Goal: Obtain resource: Download file/media

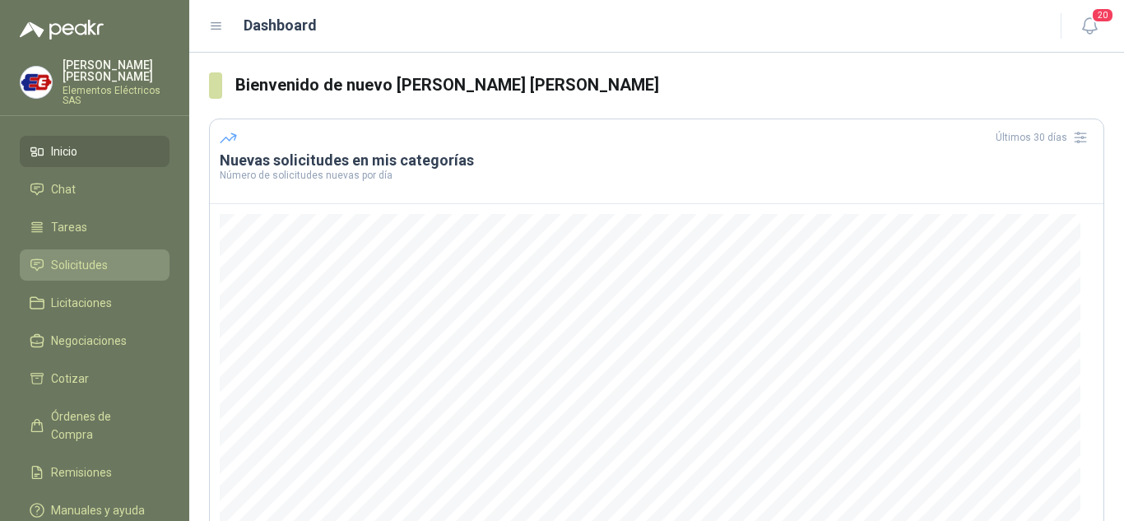
click at [80, 264] on span "Solicitudes" at bounding box center [79, 265] width 57 height 18
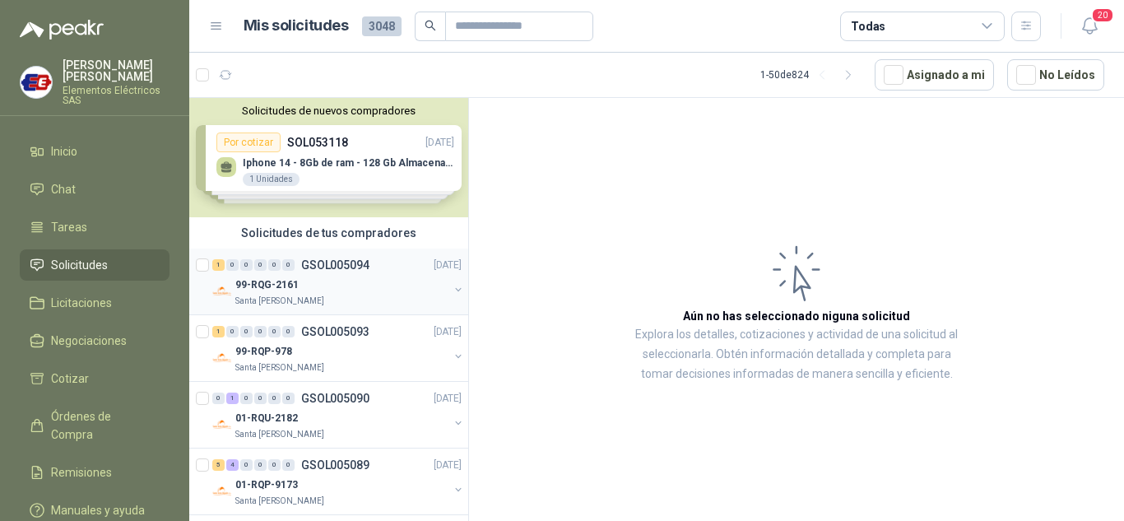
click at [254, 290] on p "99-RQG-2161" at bounding box center [266, 285] width 63 height 16
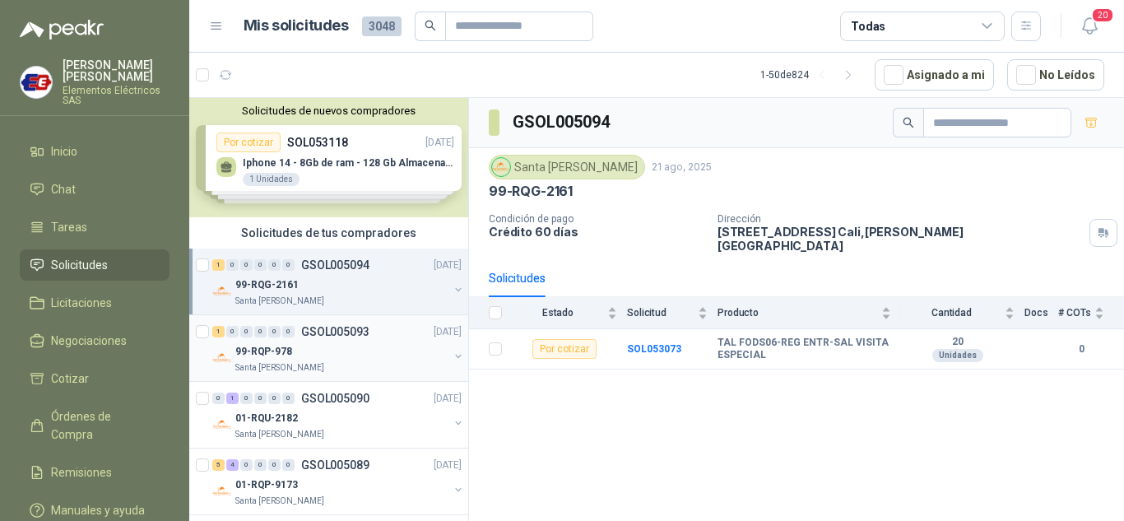
click at [250, 341] on div "1 0 0 0 0 0 GSOL005093 [DATE]" at bounding box center [338, 332] width 253 height 20
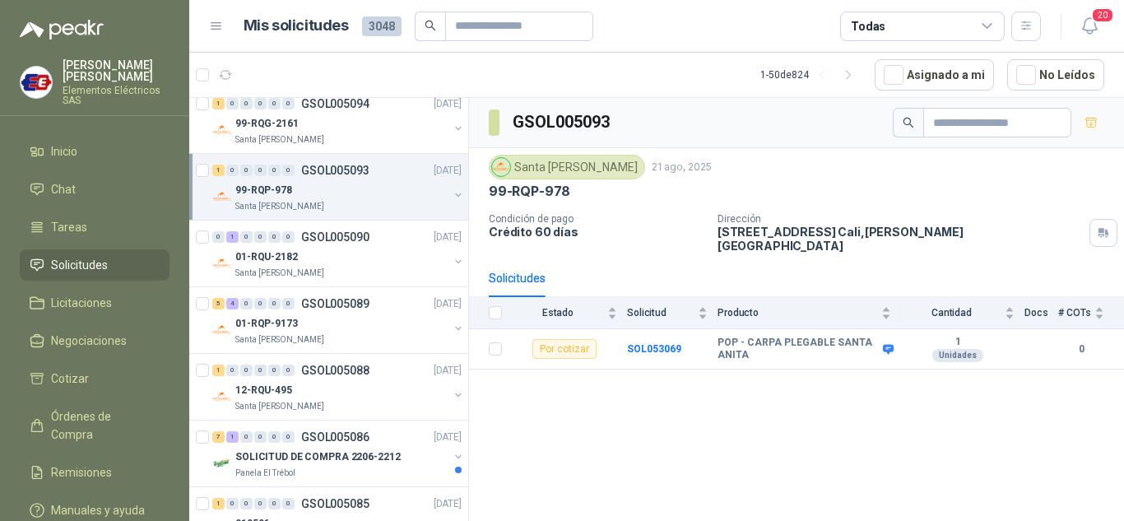
scroll to position [247, 0]
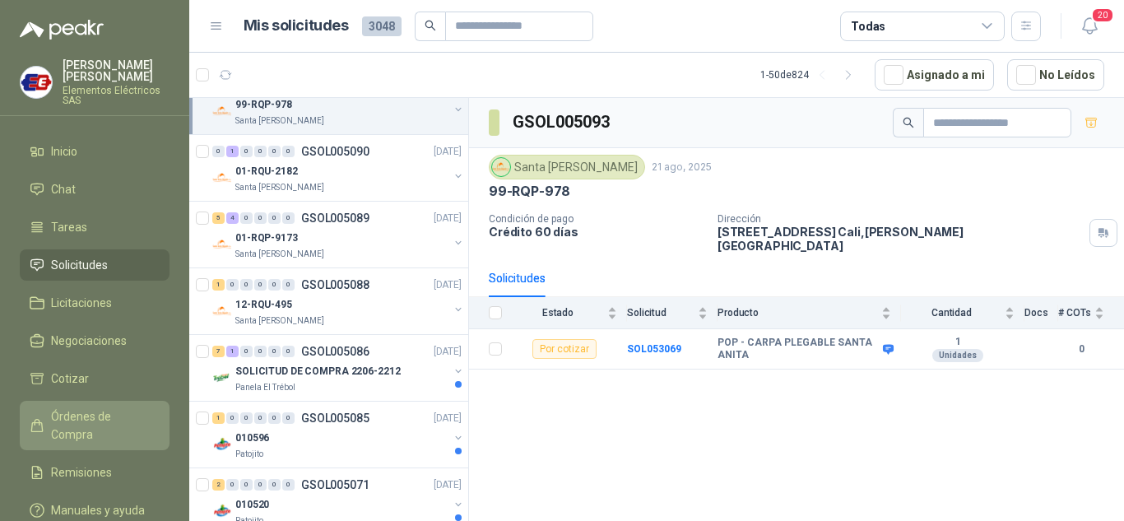
click at [87, 417] on span "Órdenes de Compra" at bounding box center [102, 425] width 103 height 36
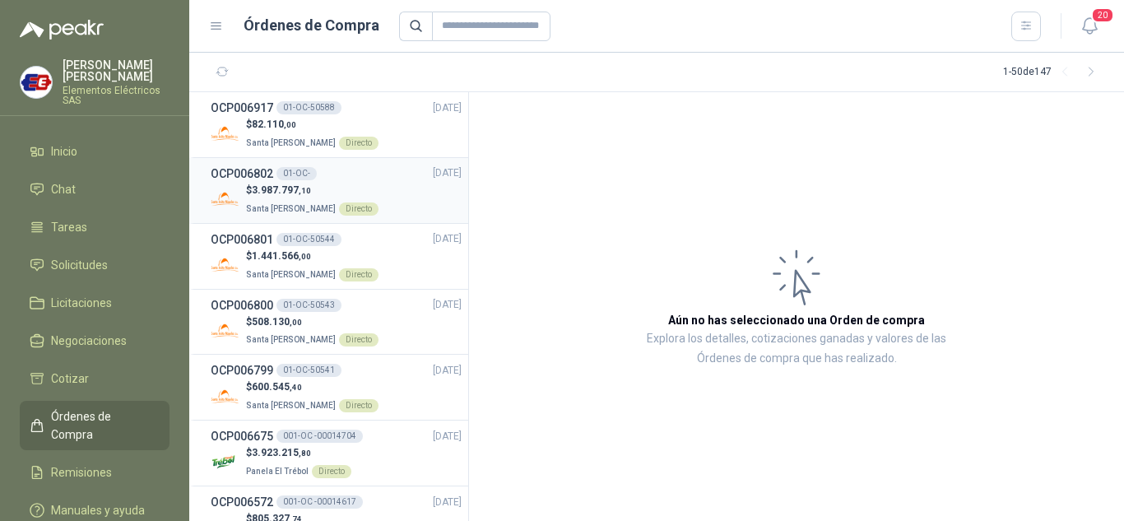
click at [286, 180] on div "OCP006802 01-OC-" at bounding box center [264, 174] width 106 height 18
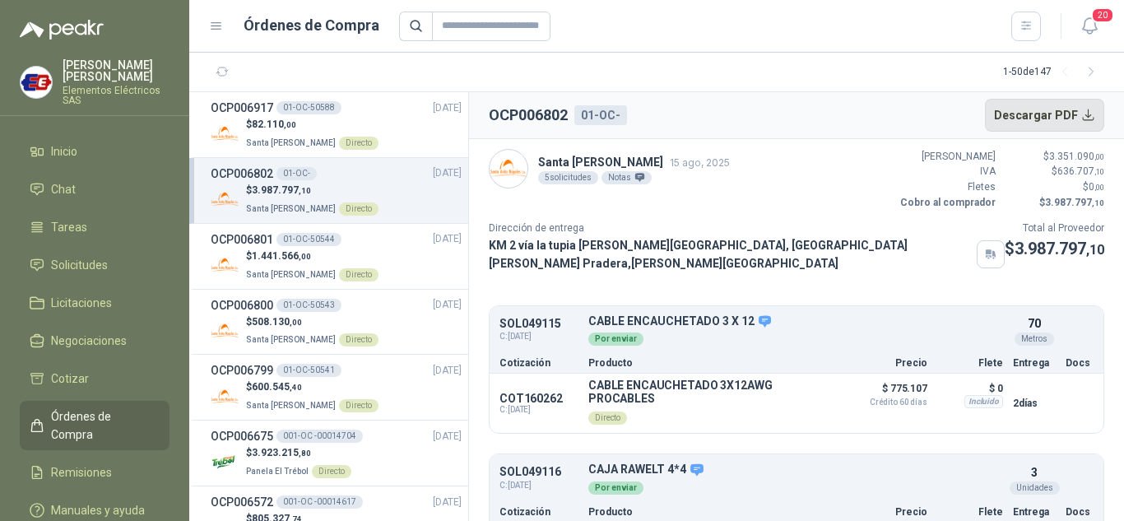
click at [1059, 114] on button "Descargar PDF" at bounding box center [1045, 115] width 120 height 33
